Goal: Check status

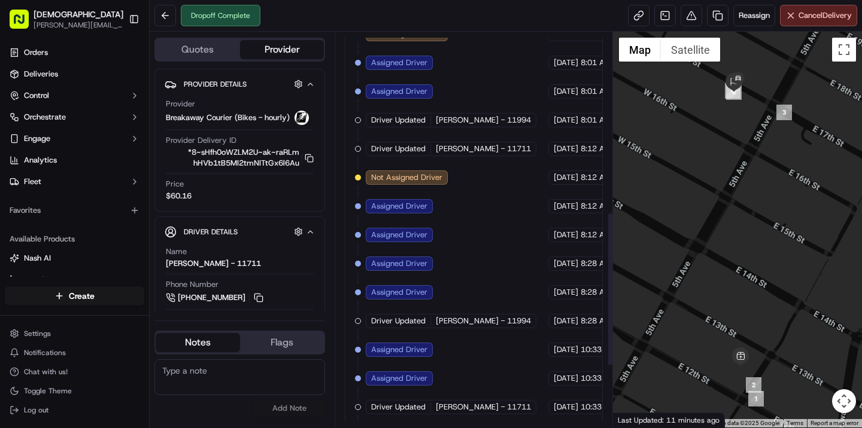
scroll to position [619, 0]
